Goal: Navigation & Orientation: Find specific page/section

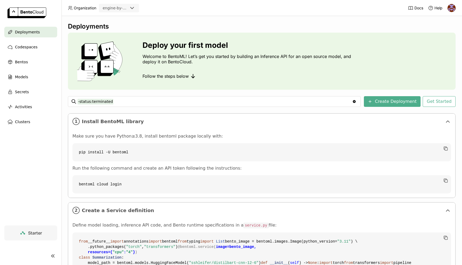
scroll to position [183, 0]
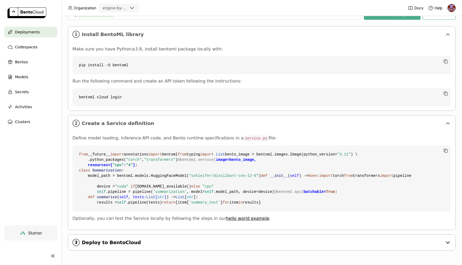
click at [186, 248] on div "3 Deploy to BentoCloud" at bounding box center [261, 243] width 387 height 16
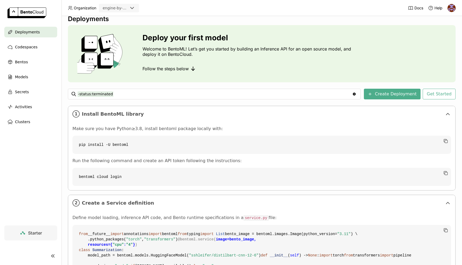
scroll to position [0, 0]
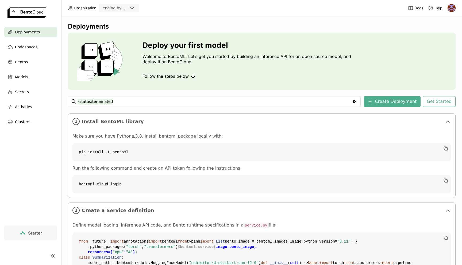
click at [451, 10] on img at bounding box center [452, 8] width 8 height 8
click at [436, 44] on span "Settings" at bounding box center [441, 43] width 14 height 5
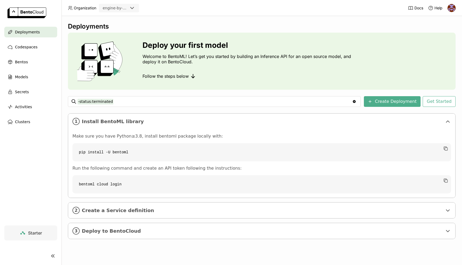
click at [392, 6] on header "Organization engine-by-moneylion Docs Help" at bounding box center [231, 8] width 462 height 16
click at [161, 219] on ul "2 Create a Service definition" at bounding box center [262, 210] width 388 height 16
click at [166, 208] on span "Create a Service definition" at bounding box center [262, 211] width 361 height 6
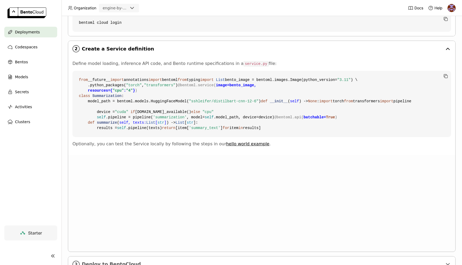
scroll to position [183, 0]
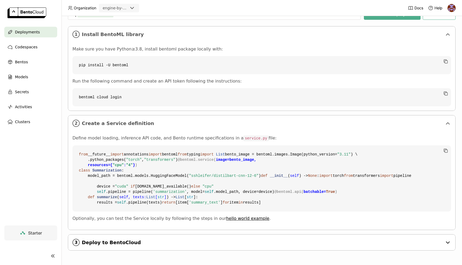
click at [147, 243] on span "Deploy to BentoCloud" at bounding box center [262, 243] width 361 height 6
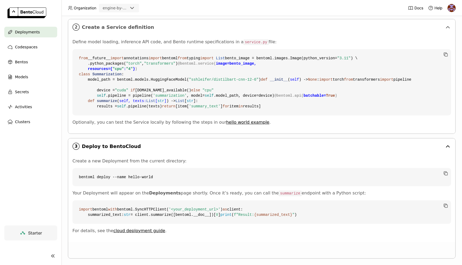
scroll to position [288, 0]
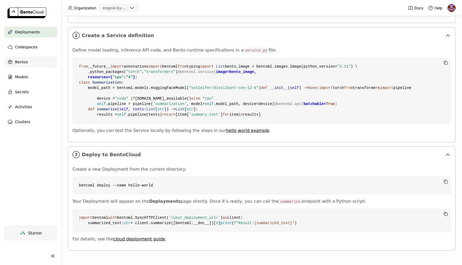
click at [28, 62] on div "Bentos" at bounding box center [30, 62] width 53 height 11
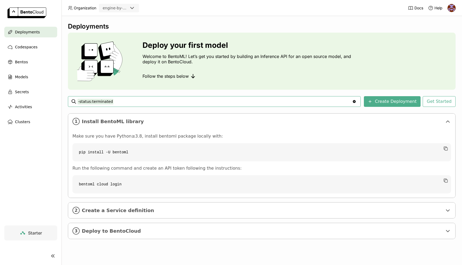
click at [37, 14] on img at bounding box center [26, 12] width 39 height 11
click at [395, 98] on button "Create Deployment" at bounding box center [392, 101] width 57 height 11
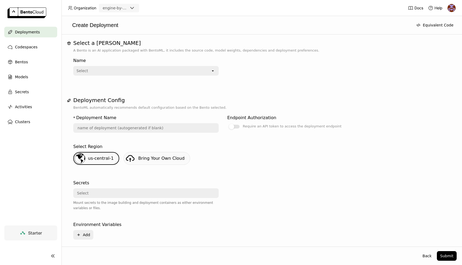
click at [203, 72] on div "Select" at bounding box center [142, 71] width 137 height 9
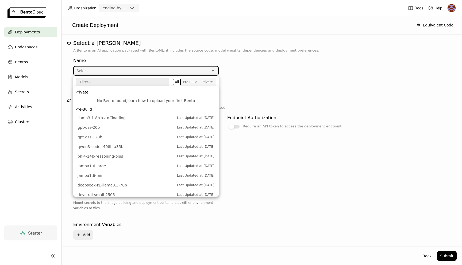
click at [164, 100] on link "learn how to upload your first Bento" at bounding box center [161, 101] width 68 height 4
click at [24, 65] on div "Bentos" at bounding box center [30, 62] width 53 height 11
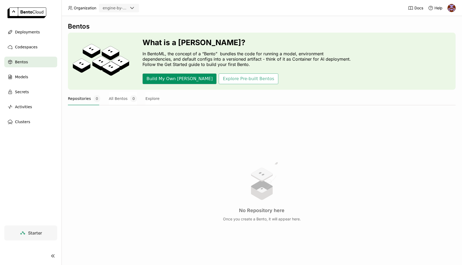
click at [173, 79] on button "Build My Own [PERSON_NAME]" at bounding box center [180, 79] width 74 height 11
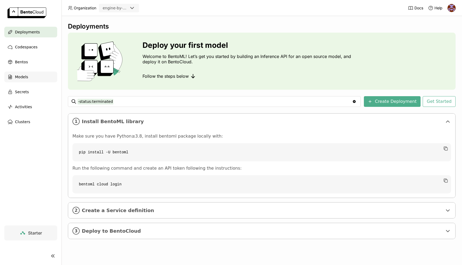
click at [22, 77] on span "Models" at bounding box center [21, 77] width 13 height 6
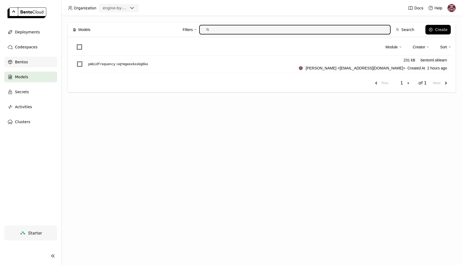
click at [29, 59] on div "Bentos" at bounding box center [30, 62] width 53 height 11
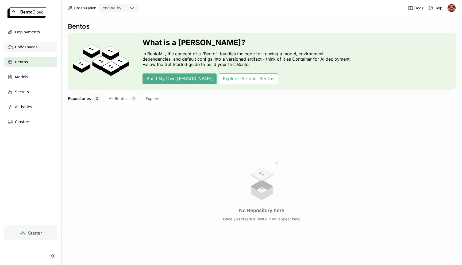
click at [27, 49] on span "Codespaces" at bounding box center [26, 47] width 22 height 6
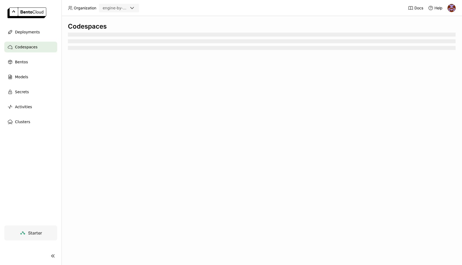
click at [30, 39] on ul "Deployments Codespaces Bentos Models Secrets Activities Clusters" at bounding box center [31, 77] width 62 height 101
click at [33, 35] on span "Deployments" at bounding box center [27, 32] width 25 height 6
